Goal: Information Seeking & Learning: Obtain resource

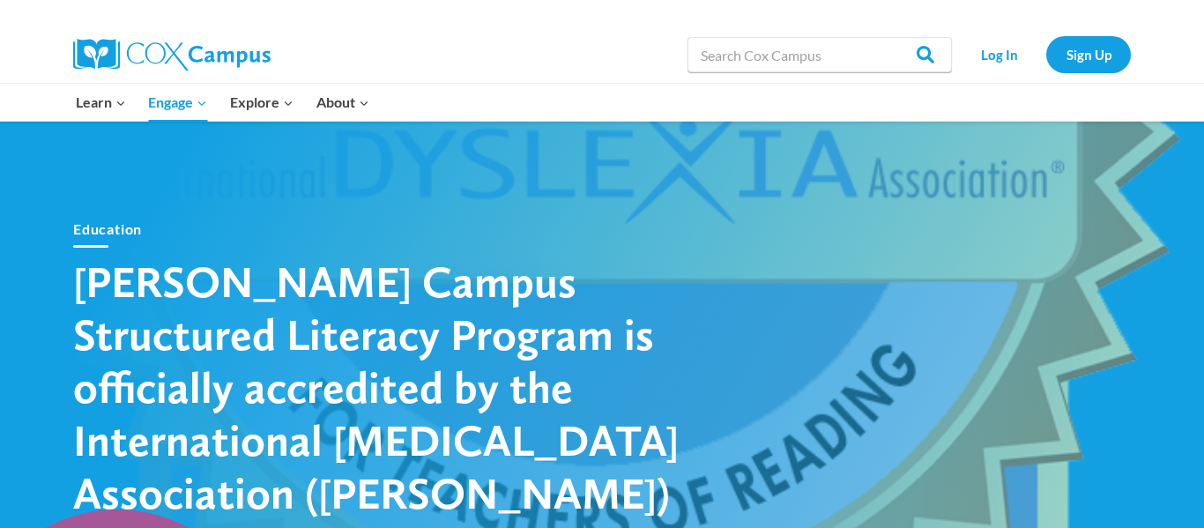
type input "book guides"
click at [928, 62] on input "Search" at bounding box center [917, 54] width 69 height 35
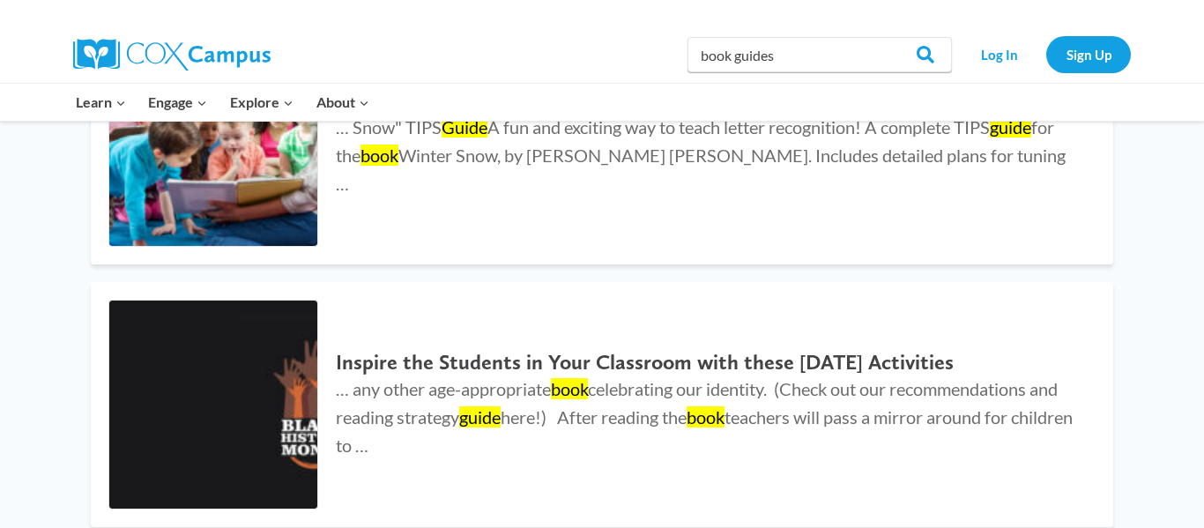
scroll to position [1692, 0]
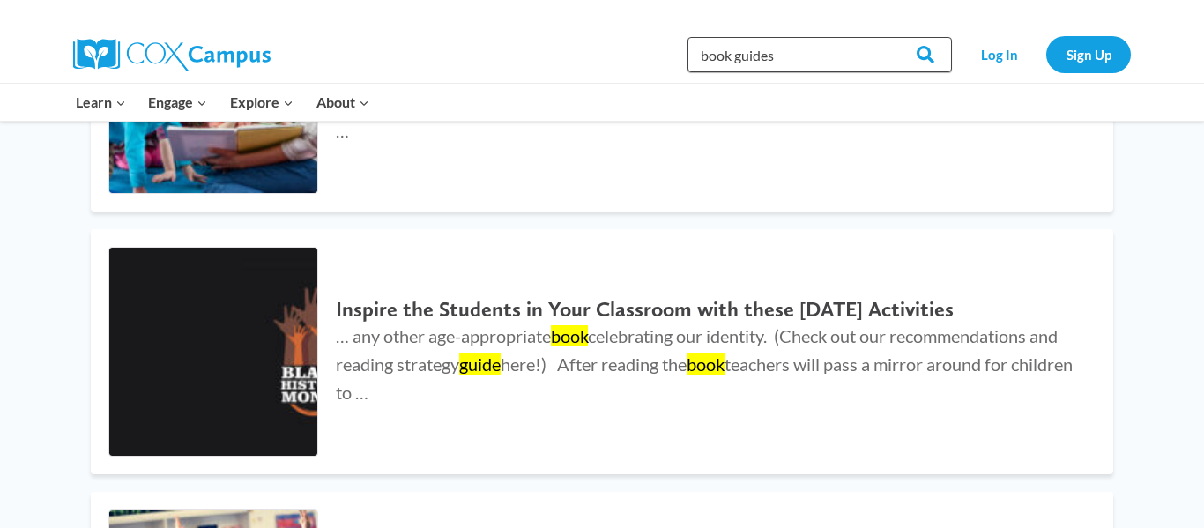
click at [735, 53] on input "book guides" at bounding box center [820, 54] width 264 height 35
type input "story guides"
click at [883, 37] on input "Search" at bounding box center [917, 54] width 69 height 35
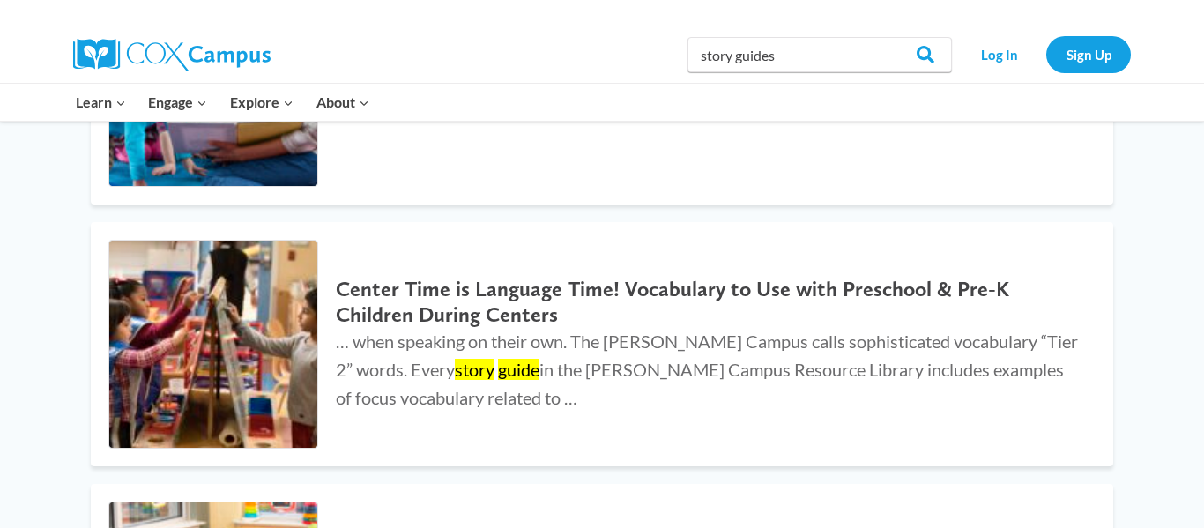
scroll to position [3195, 0]
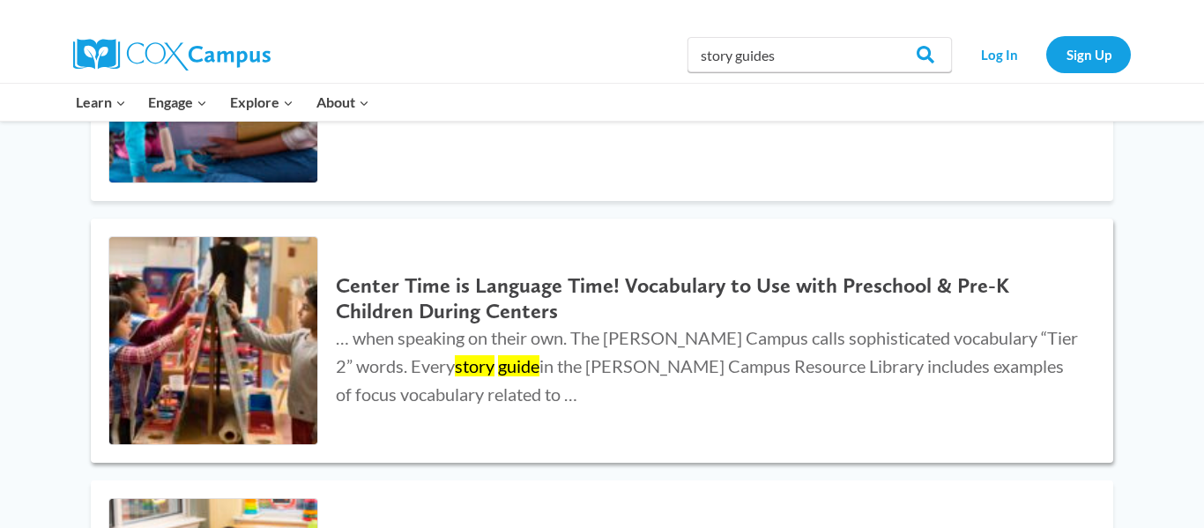
click at [498, 355] on mark "guide" at bounding box center [518, 365] width 41 height 21
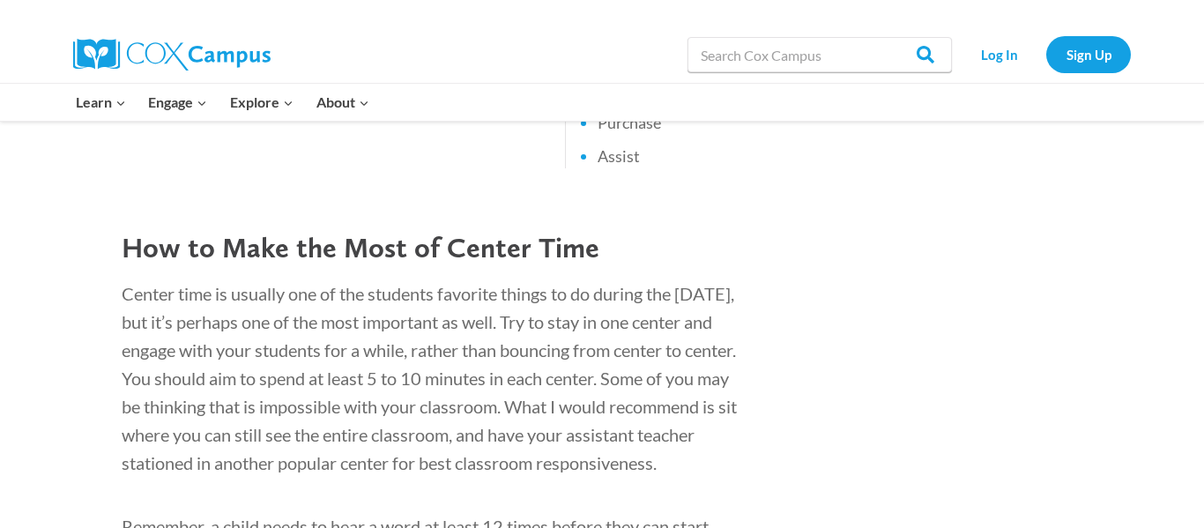
scroll to position [4756, 0]
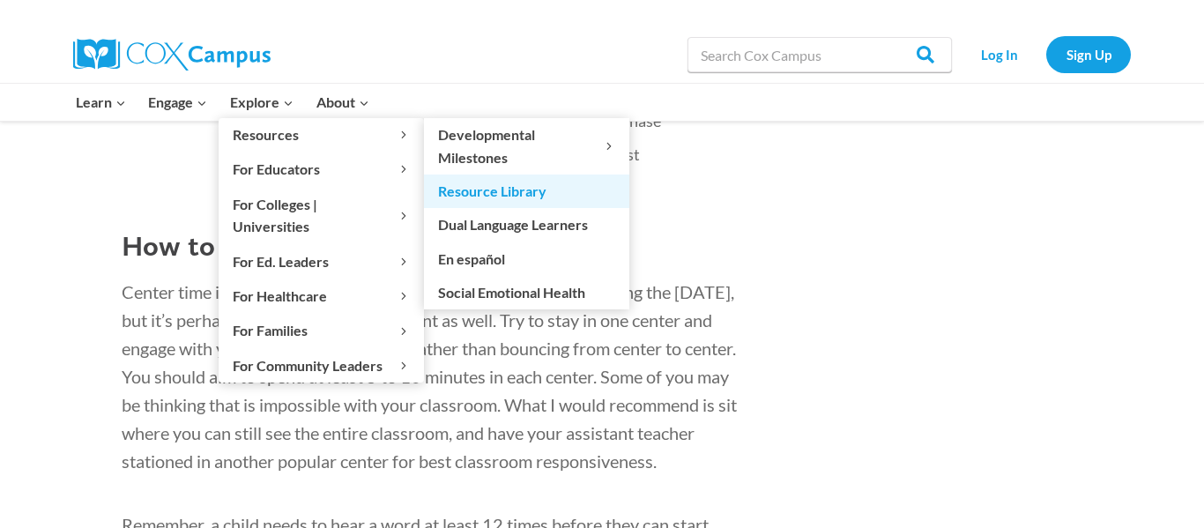
click at [463, 197] on link "Resource Library" at bounding box center [526, 192] width 205 height 34
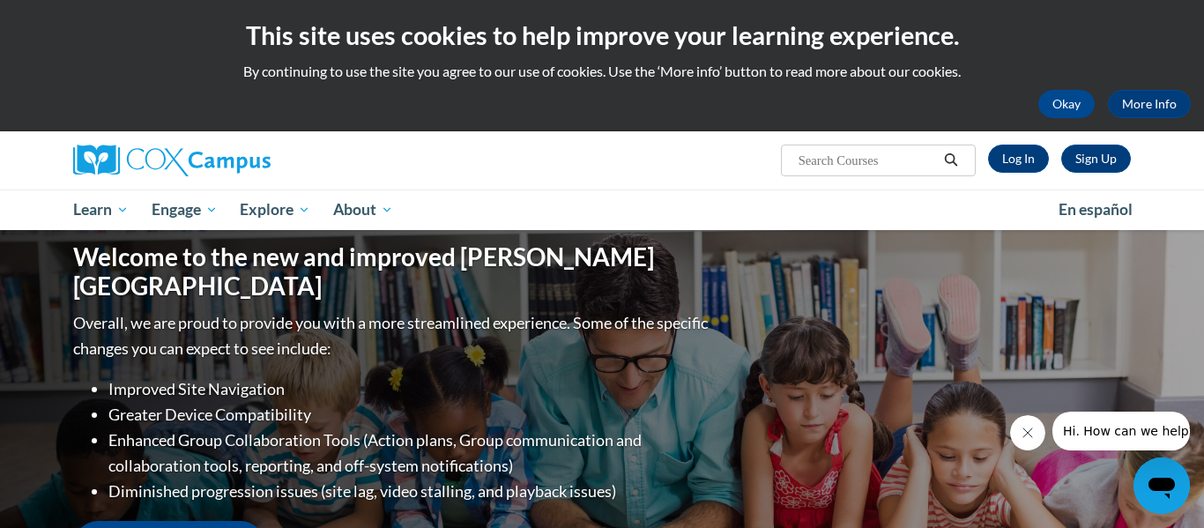
click at [896, 164] on input "Search..." at bounding box center [867, 160] width 141 height 21
type input "story guides"
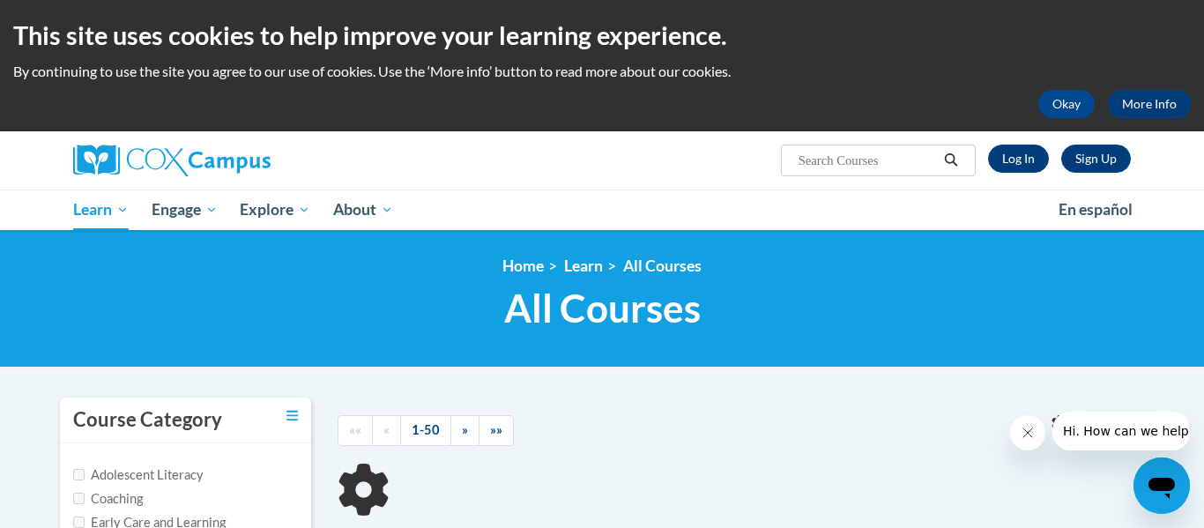
type input "story guides"
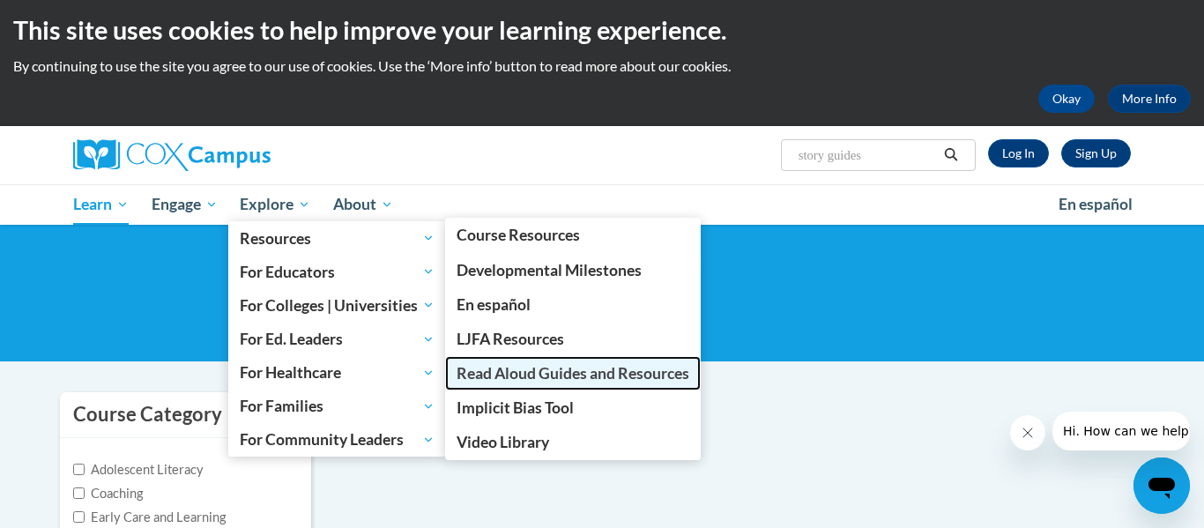
click at [504, 383] on link "Read Aloud Guides and Resources" at bounding box center [573, 373] width 256 height 34
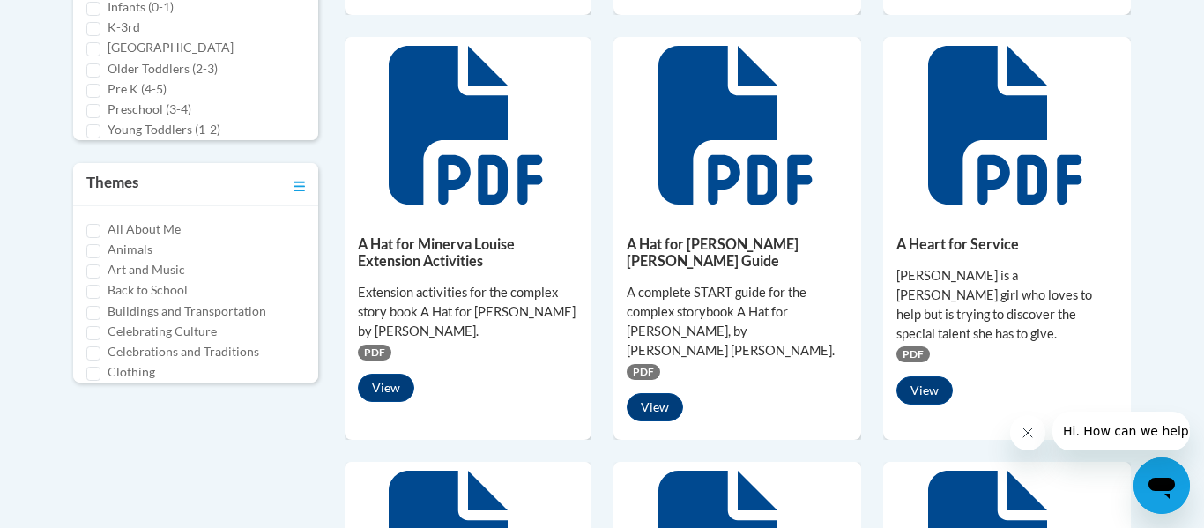
scroll to position [813, 0]
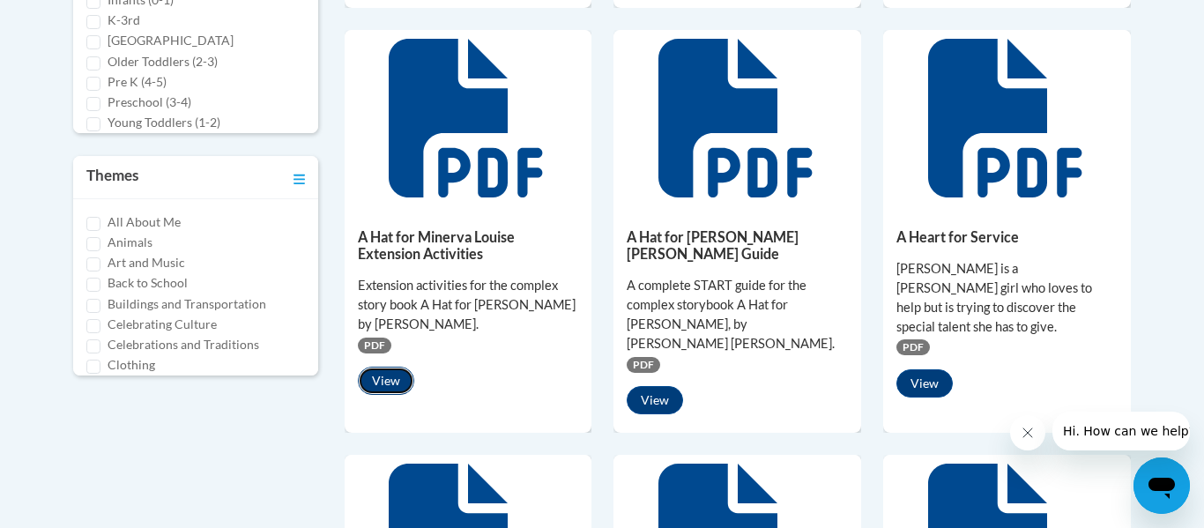
click at [393, 376] on button "View" at bounding box center [386, 381] width 56 height 28
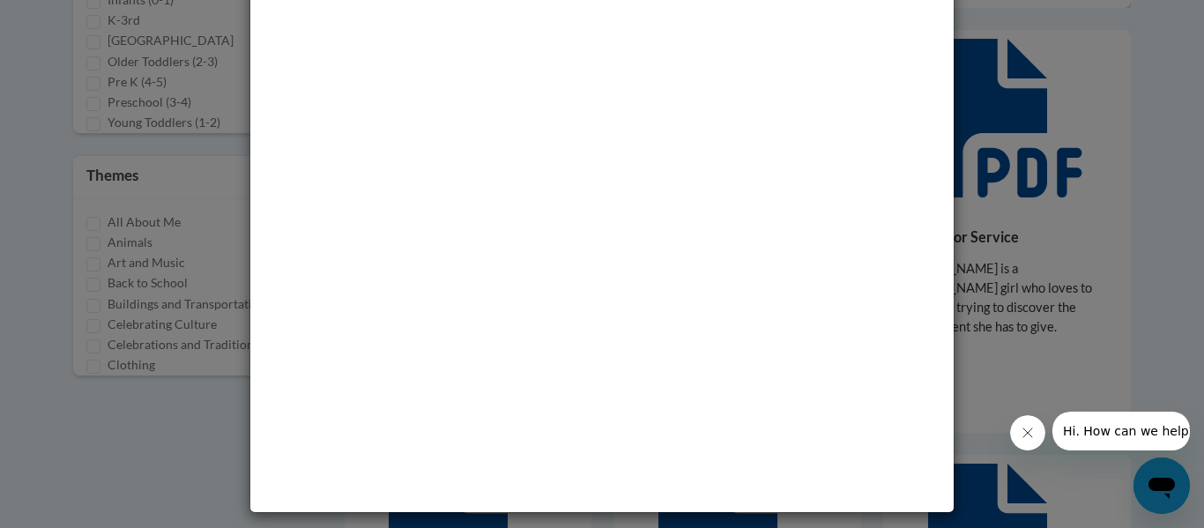
scroll to position [0, 0]
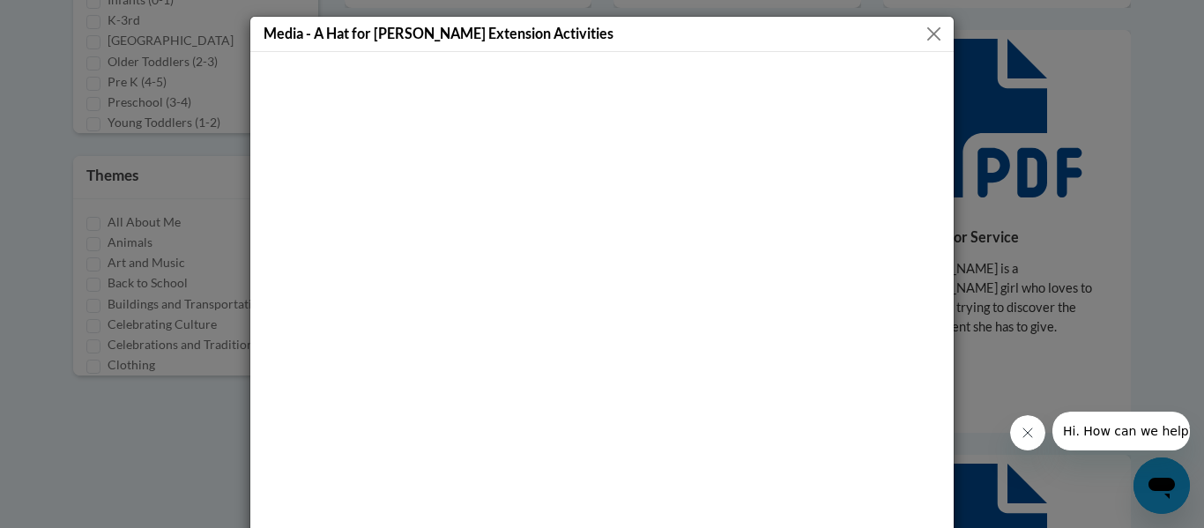
click at [936, 38] on button "Close" at bounding box center [934, 34] width 22 height 22
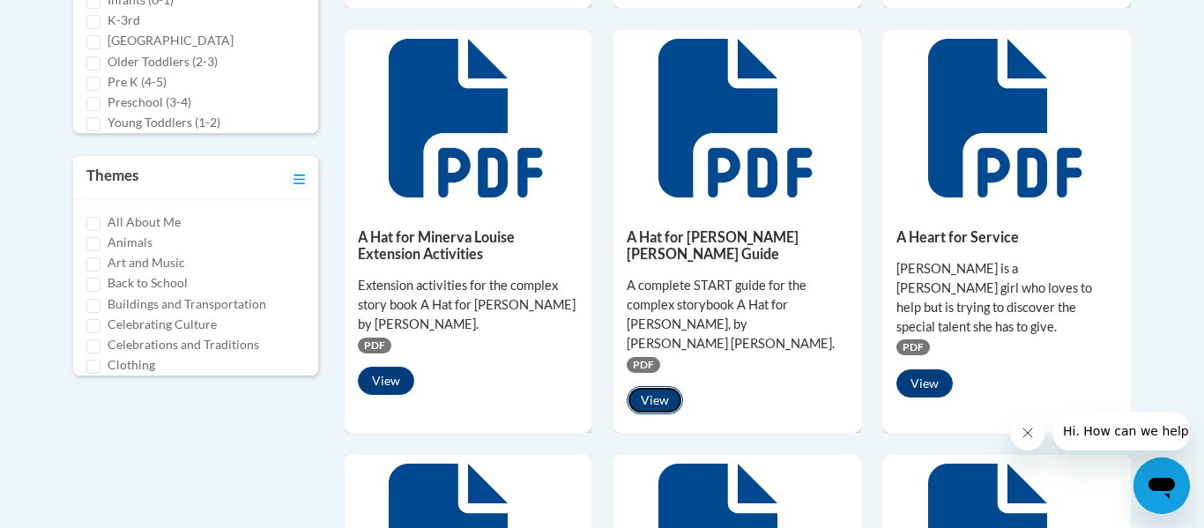
click at [659, 386] on button "View" at bounding box center [655, 400] width 56 height 28
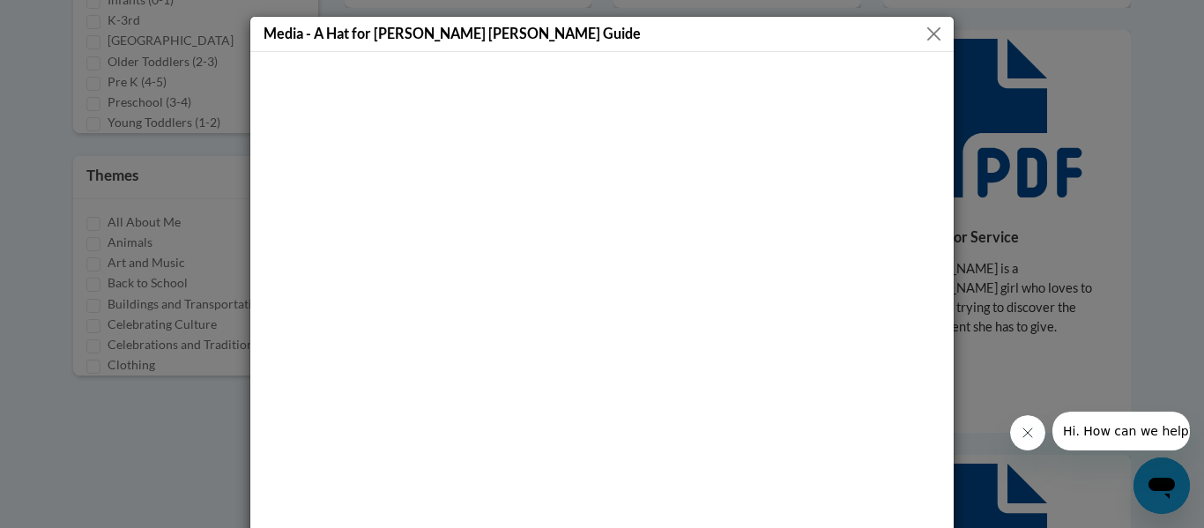
scroll to position [2, 0]
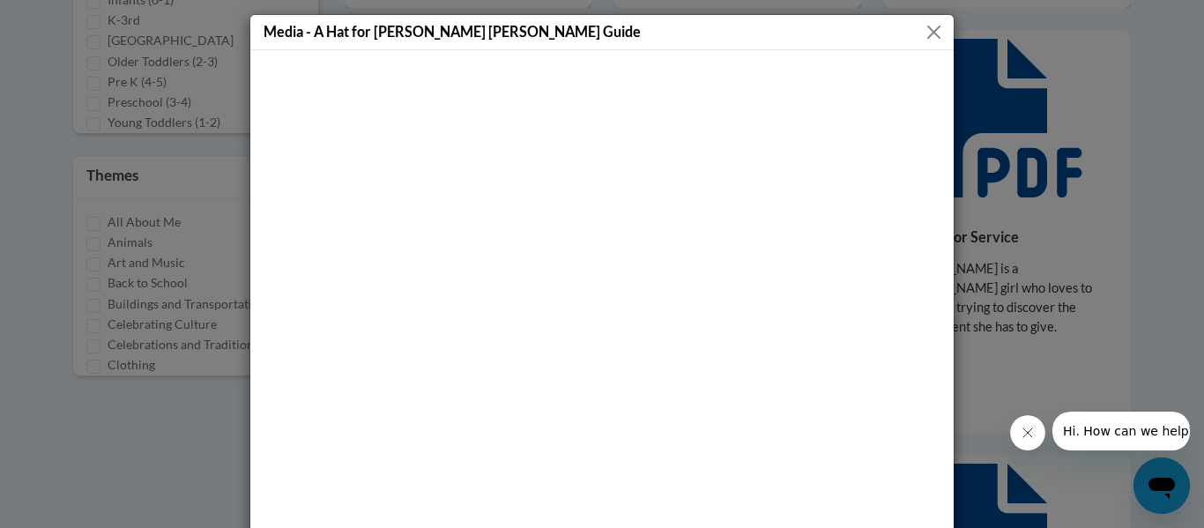
click at [931, 35] on button "Close" at bounding box center [934, 32] width 22 height 22
